Goal: Complete application form: Complete application form

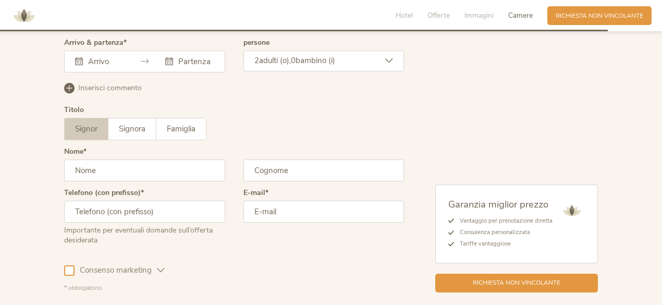
scroll to position [2685, 0]
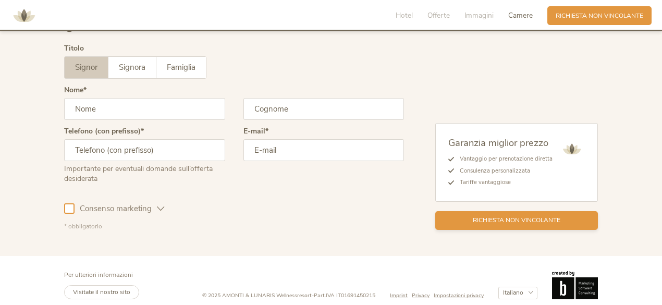
click at [518, 216] on span "Richiesta non vincolante" at bounding box center [517, 220] width 88 height 9
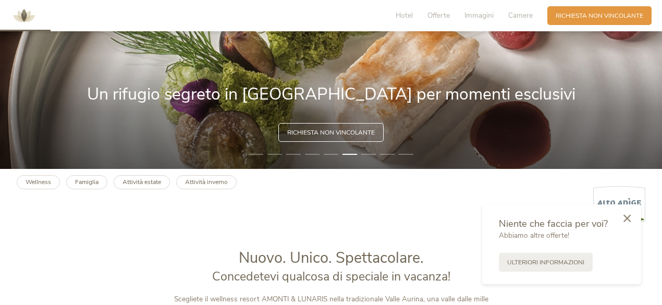
scroll to position [206, 0]
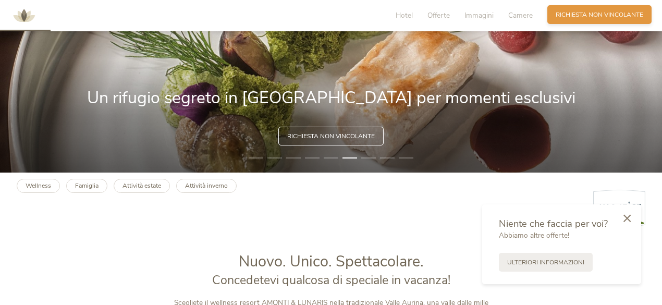
click at [625, 16] on span "Richiesta non vincolante" at bounding box center [600, 14] width 88 height 9
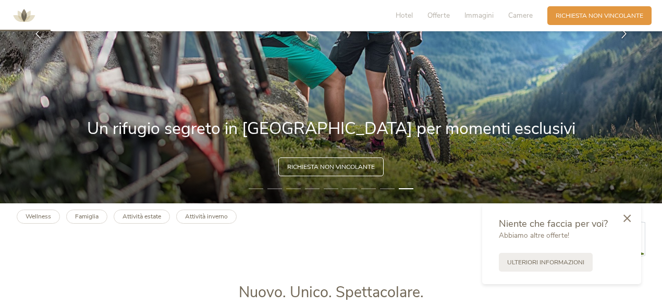
scroll to position [0, 0]
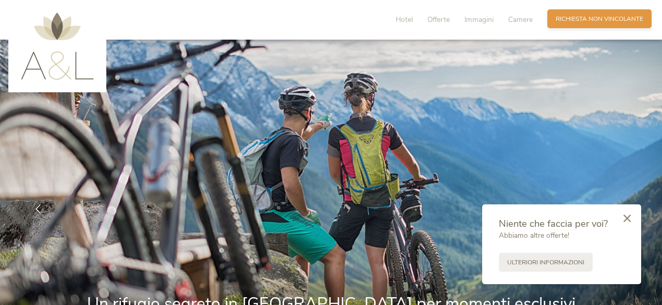
click at [609, 19] on span "Richiesta non vincolante" at bounding box center [600, 19] width 88 height 9
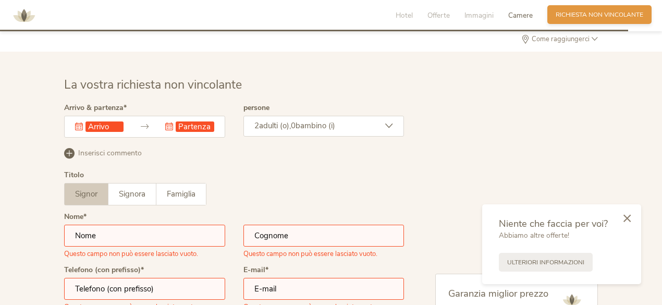
scroll to position [2585, 0]
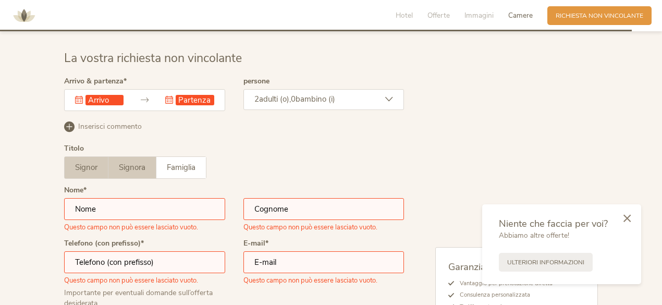
click at [128, 163] on span "Signora" at bounding box center [132, 167] width 27 height 10
click at [121, 198] on input "text" at bounding box center [144, 209] width 161 height 22
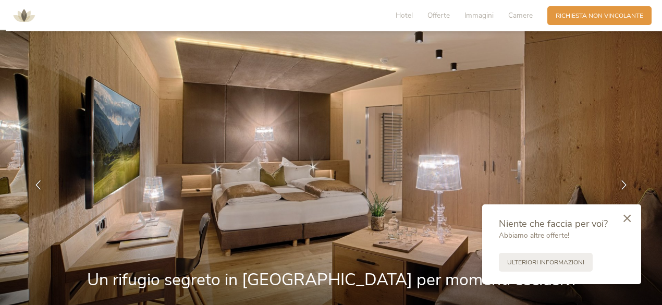
scroll to position [0, 0]
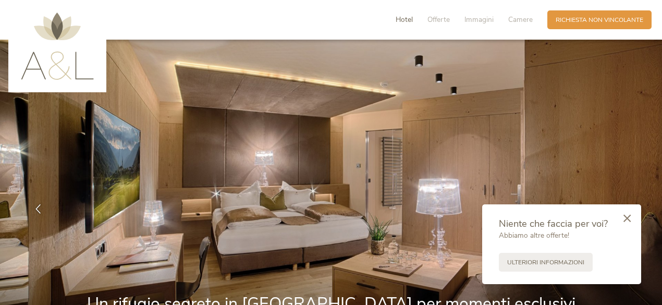
click at [406, 18] on span "Hotel" at bounding box center [404, 20] width 17 height 10
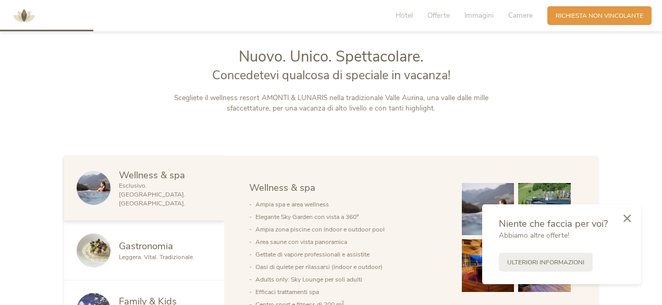
scroll to position [416, 0]
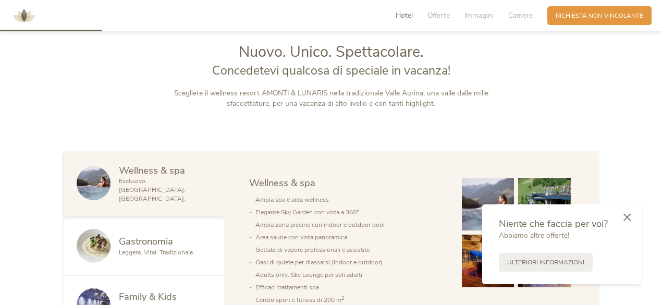
click at [628, 214] on icon at bounding box center [627, 217] width 7 height 8
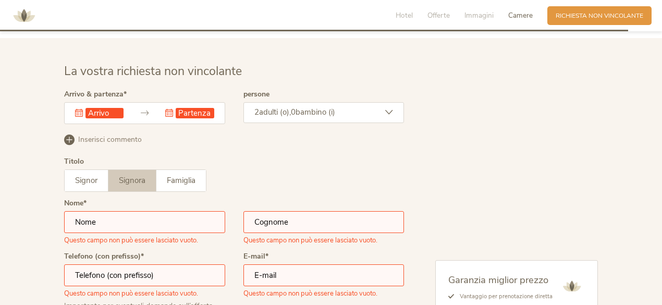
scroll to position [2576, 0]
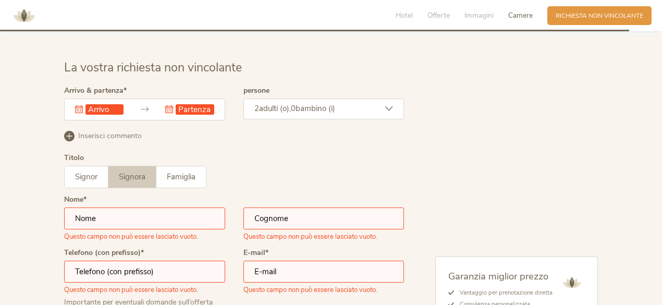
click at [80, 104] on div "Questo campo non può essere lasciato vuoto." at bounding box center [99, 109] width 49 height 10
click at [78, 105] on icon at bounding box center [79, 109] width 8 height 8
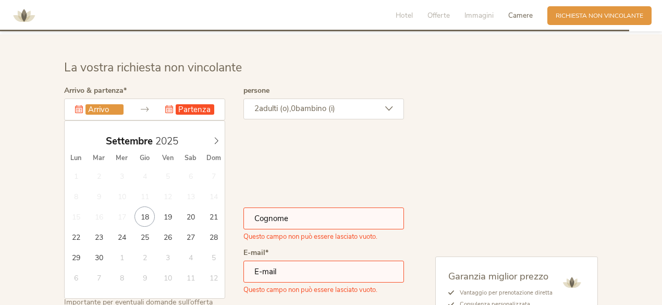
click at [110, 104] on input "text" at bounding box center [105, 109] width 38 height 10
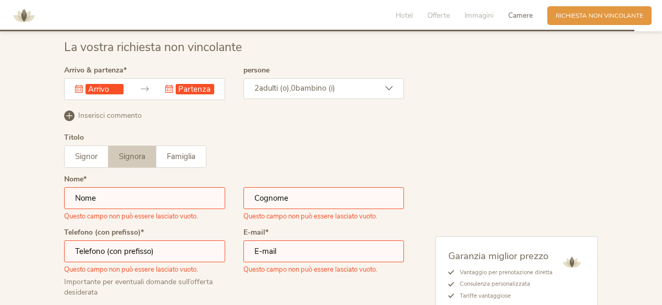
scroll to position [2589, 0]
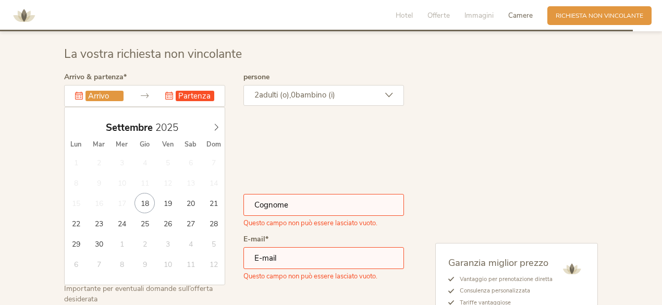
click at [98, 91] on input "text" at bounding box center [105, 96] width 38 height 10
click at [216, 124] on icon at bounding box center [216, 127] width 7 height 7
type input "[DATE]"
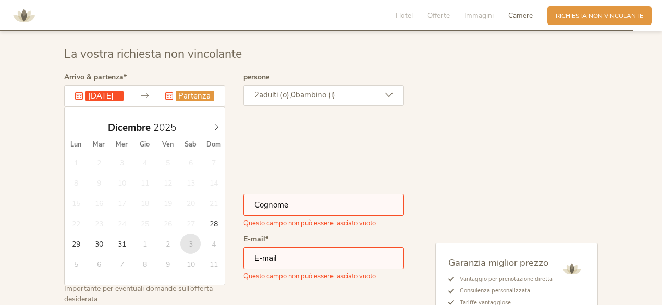
type input "[DATE]"
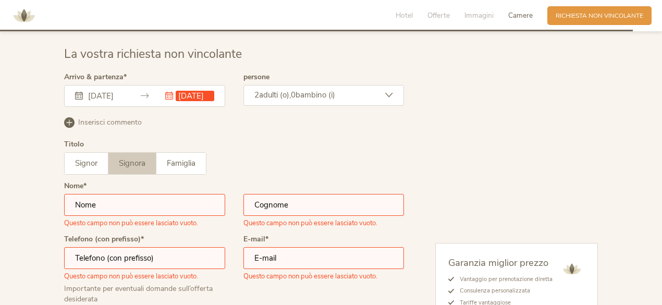
scroll to position [0, 0]
click at [281, 90] on span "adulti (o)," at bounding box center [275, 95] width 32 height 10
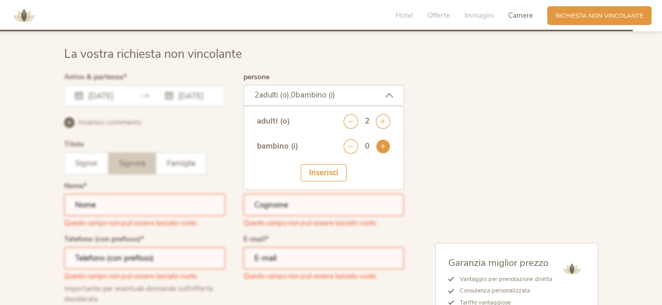
click at [385, 142] on icon at bounding box center [383, 146] width 15 height 15
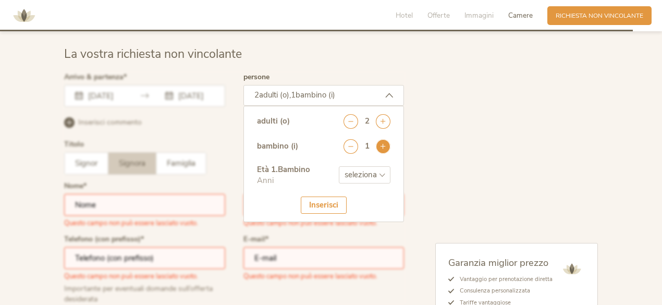
click at [385, 142] on icon at bounding box center [383, 146] width 15 height 15
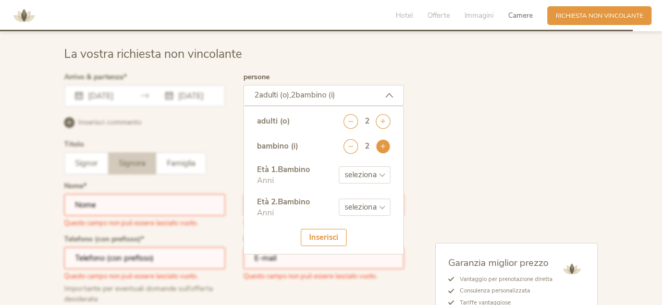
click at [385, 142] on icon at bounding box center [383, 146] width 15 height 15
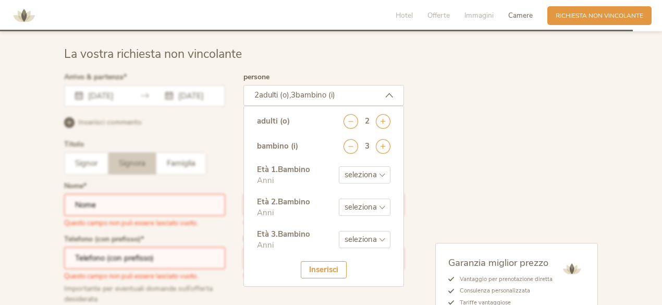
click at [384, 166] on select "seleziona 0 1 2 3 4 5 6 7 8 9 10 11 12 13 14 15 16 17" at bounding box center [365, 174] width 52 height 17
select select "0"
click at [339, 166] on select "seleziona 0 1 2 3 4 5 6 7 8 9 10 11 12 13 14 15 16 17" at bounding box center [365, 174] width 52 height 17
click at [380, 200] on select "seleziona 0 1 2 3 4 5 6 7 8 9 10 11 12 13 14 15 16 17" at bounding box center [365, 207] width 52 height 17
select select "9"
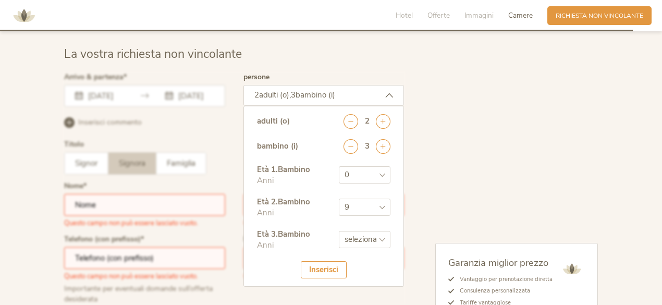
click at [339, 199] on select "seleziona 0 1 2 3 4 5 6 7 8 9 10 11 12 13 14 15 16 17" at bounding box center [365, 207] width 52 height 17
click at [384, 231] on select "seleziona 0 1 2 3 4 5 6 7 8 9 10 11 12 13 14 15 16 17" at bounding box center [365, 239] width 52 height 17
select select "17"
click at [339, 231] on select "seleziona 0 1 2 3 4 5 6 7 8 9 10 11 12 13 14 15 16 17" at bounding box center [365, 239] width 52 height 17
click at [335, 261] on div "Inserisci" at bounding box center [324, 269] width 46 height 17
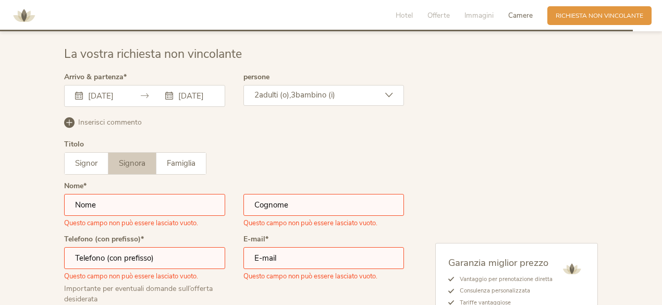
click at [164, 202] on input "text" at bounding box center [144, 205] width 161 height 22
type input "[PERSON_NAME]"
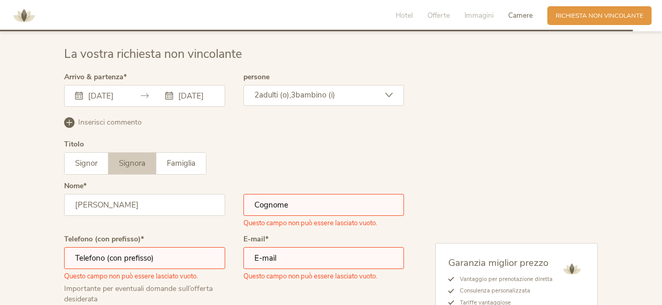
click at [281, 195] on input "text" at bounding box center [324, 205] width 161 height 22
type input "[PERSON_NAME]"
click at [189, 250] on div "Questo campo non può essere lasciato vuoto." at bounding box center [144, 264] width 161 height 34
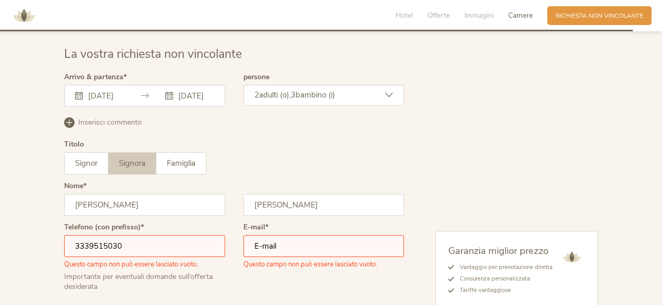
type input "3339515030"
click at [316, 246] on input "email" at bounding box center [324, 246] width 161 height 22
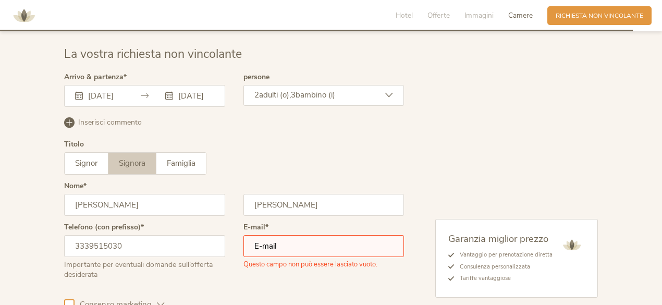
type input "[EMAIL_ADDRESS][DOMAIN_NAME]"
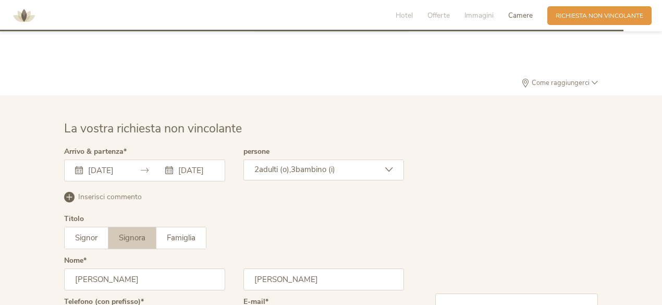
scroll to position [2528, 0]
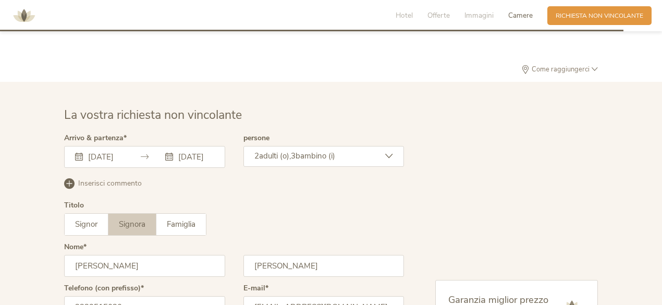
click at [67, 178] on icon at bounding box center [69, 183] width 10 height 10
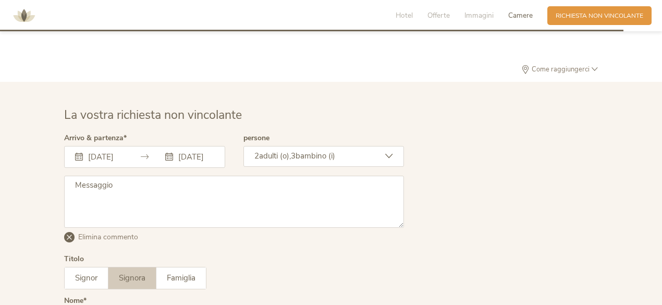
click at [308, 179] on textarea at bounding box center [234, 202] width 340 height 52
paste textarea "Gentile Sig.ra, Egregio Sig., vorrei chiedere gentilmente disponibilità e prezz…"
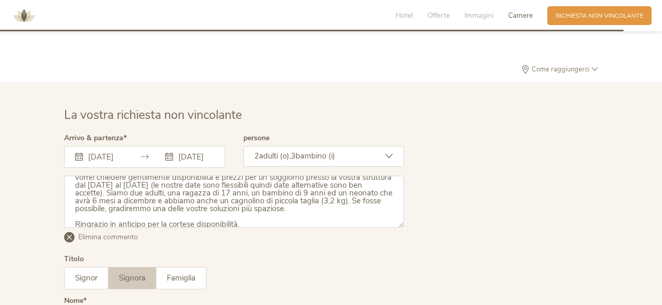
scroll to position [0, 0]
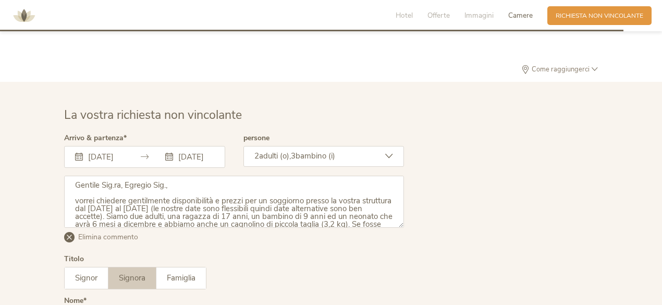
click at [76, 192] on textarea "Gentile Sig.ra, Egregio Sig., vorrei chiedere gentilmente disponibilità e prezz…" at bounding box center [234, 202] width 340 height 52
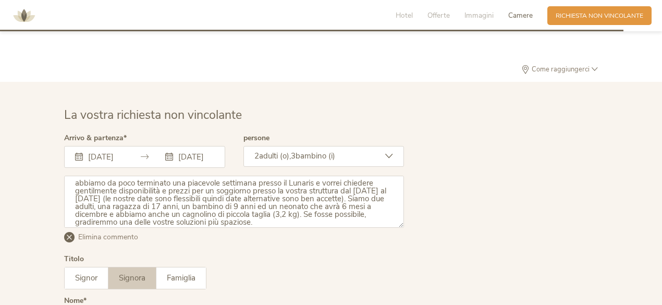
scroll to position [25, 0]
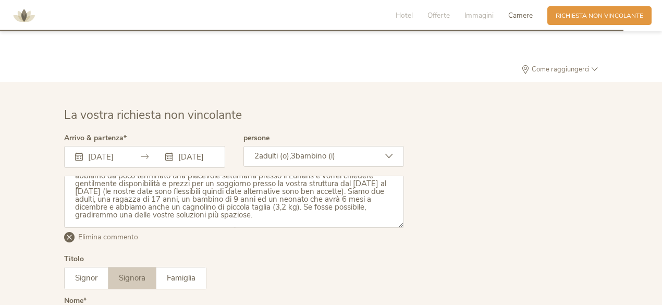
click at [350, 209] on textarea "Gentile Sig.ra, Egregio Sig., abbiamo da poco terminato una piacevole settimana…" at bounding box center [234, 202] width 340 height 52
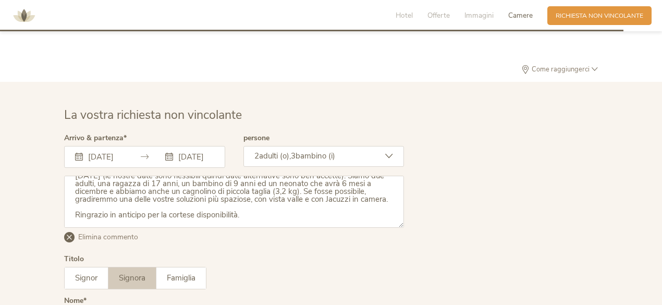
scroll to position [49, 0]
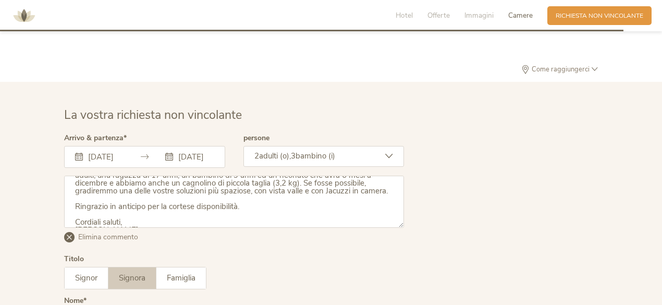
click at [149, 182] on textarea "Gentile Sig.ra, Egregio Sig., abbiamo da poco terminato una piacevole settimana…" at bounding box center [234, 202] width 340 height 52
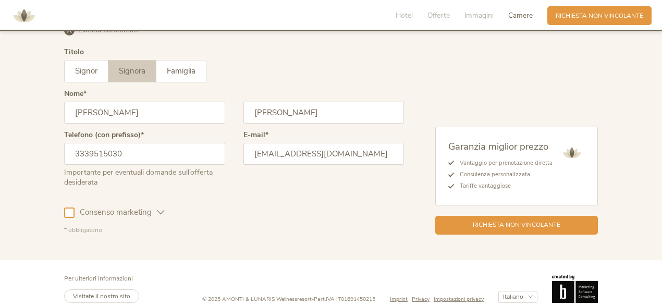
scroll to position [2739, 0]
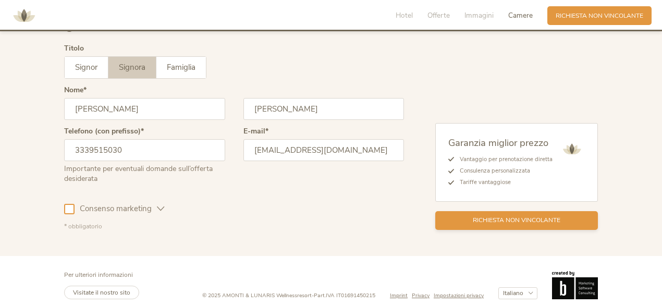
type textarea "Gentile Sig.ra, Egregio Sig., abbiamo da poco terminato una piacevole settimana…"
click at [513, 216] on span "Richiesta non vincolante" at bounding box center [517, 220] width 88 height 9
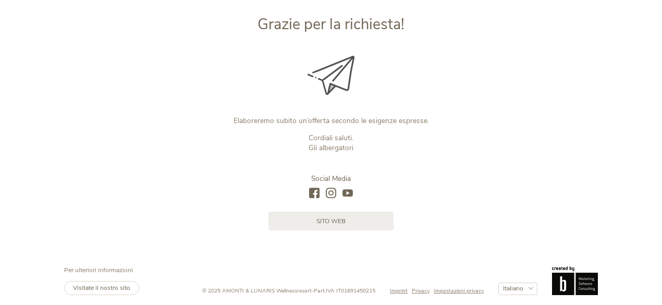
scroll to position [119, 0]
